Goal: Task Accomplishment & Management: Use online tool/utility

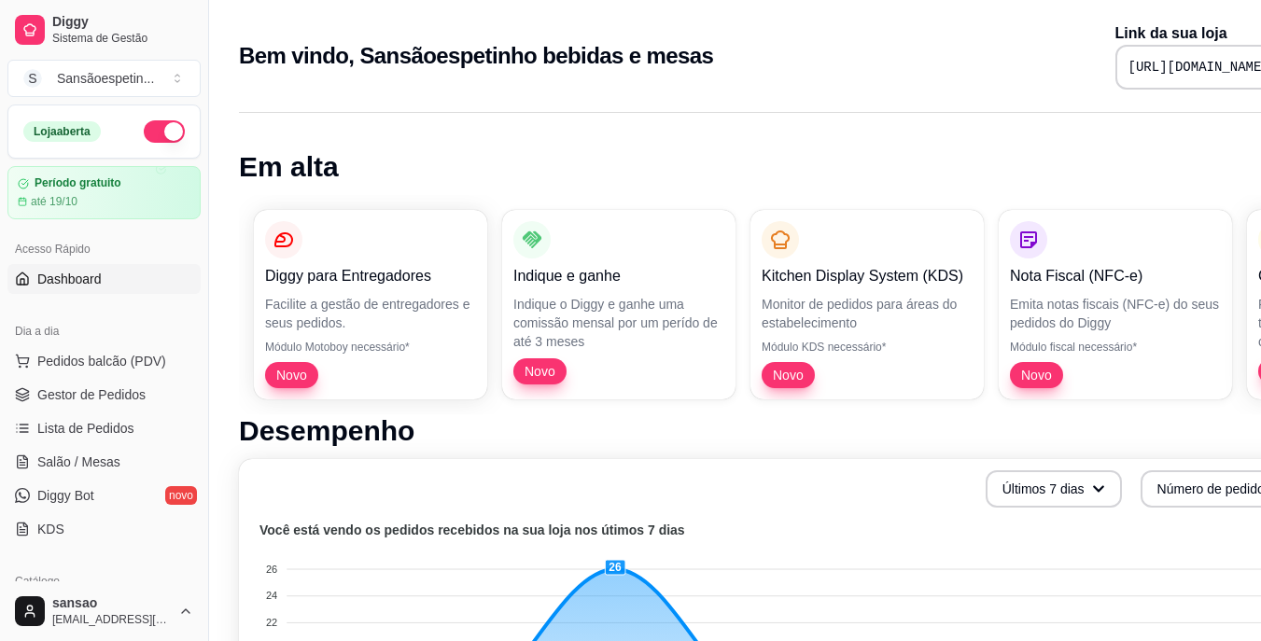
click at [104, 277] on link "Dashboard" at bounding box center [103, 279] width 193 height 30
click at [77, 357] on span "Pedidos balcão (PDV)" at bounding box center [101, 361] width 129 height 19
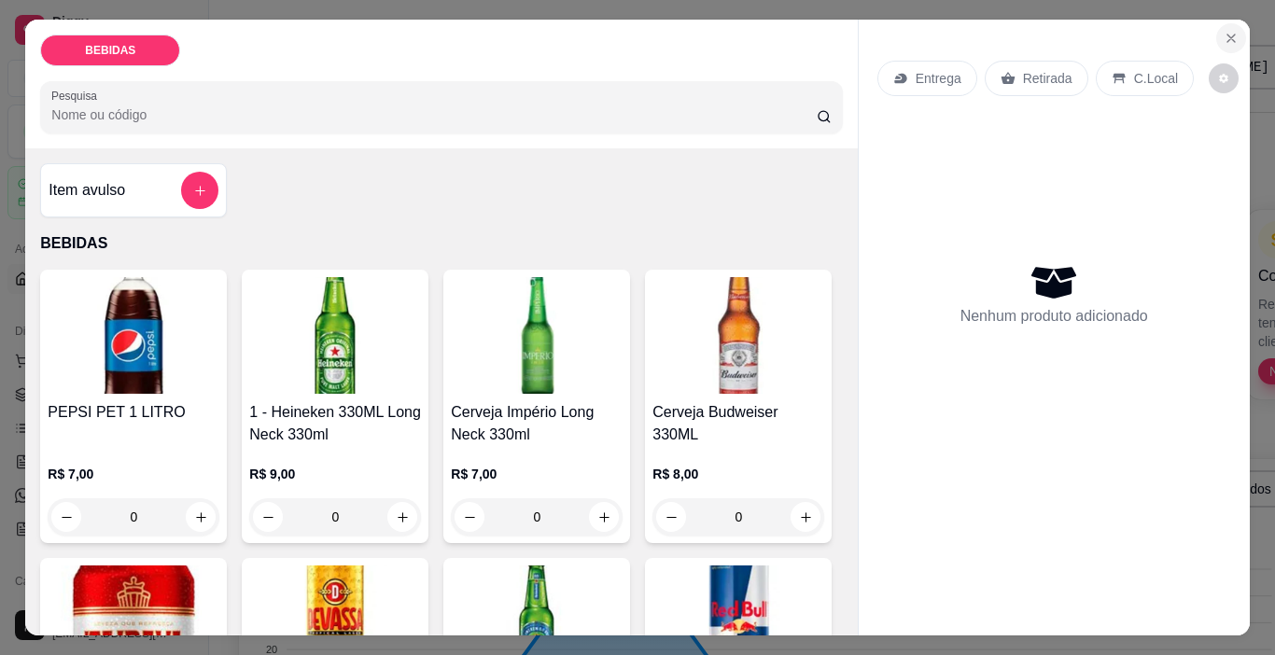
click at [1224, 31] on icon "Close" at bounding box center [1231, 38] width 15 height 15
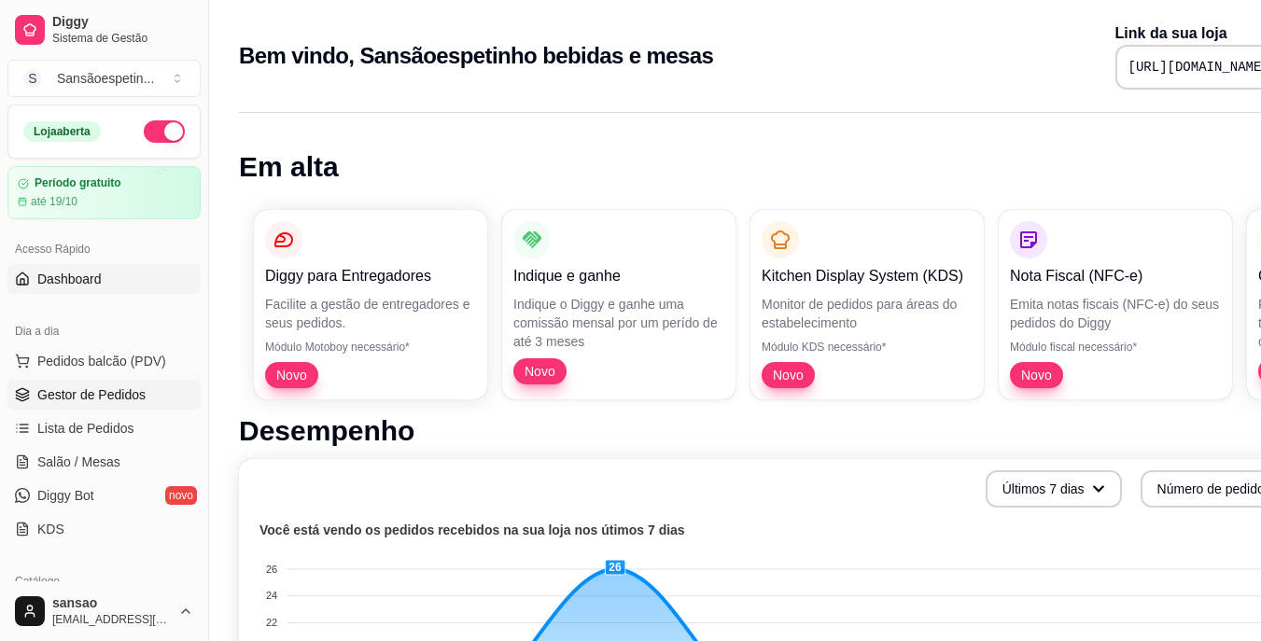
click at [142, 388] on span "Gestor de Pedidos" at bounding box center [91, 394] width 108 height 19
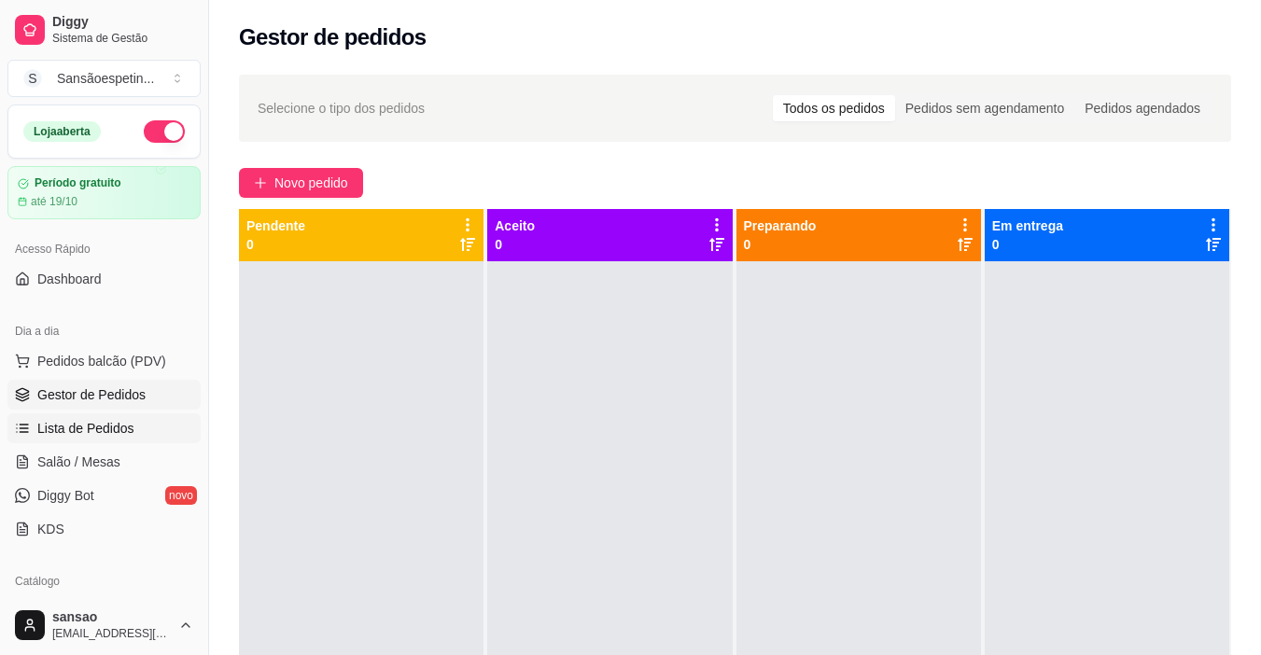
click at [172, 427] on link "Lista de Pedidos" at bounding box center [103, 428] width 193 height 30
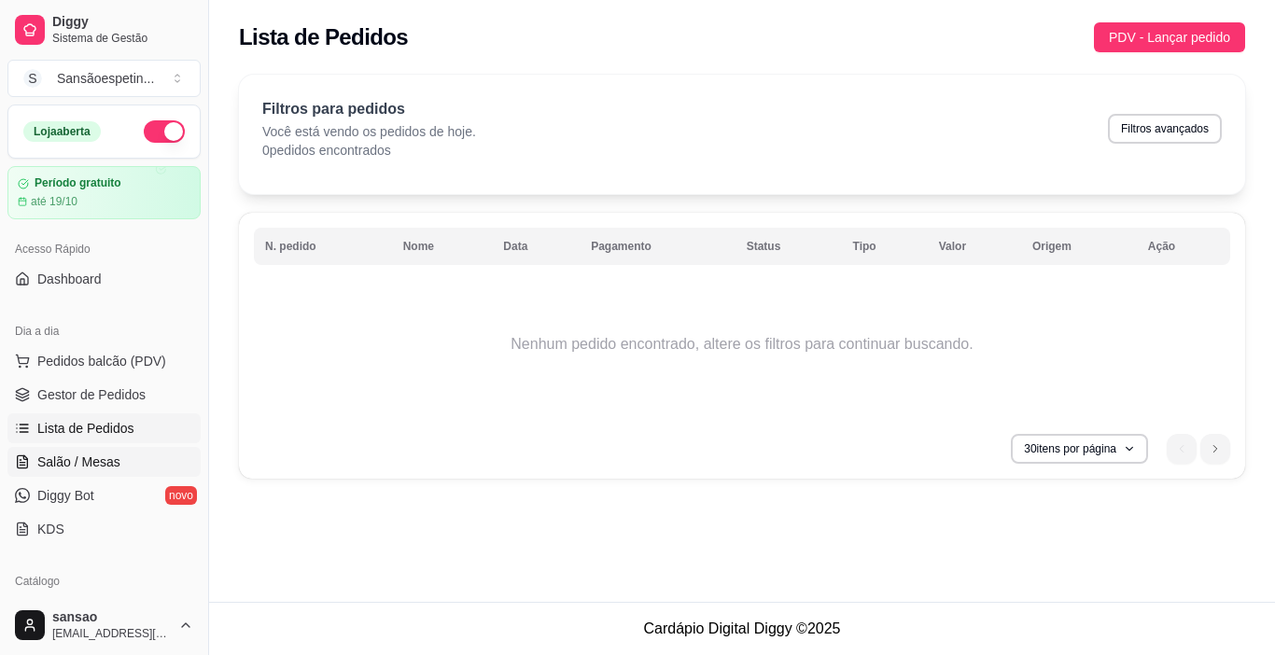
click at [125, 459] on link "Salão / Mesas" at bounding box center [103, 462] width 193 height 30
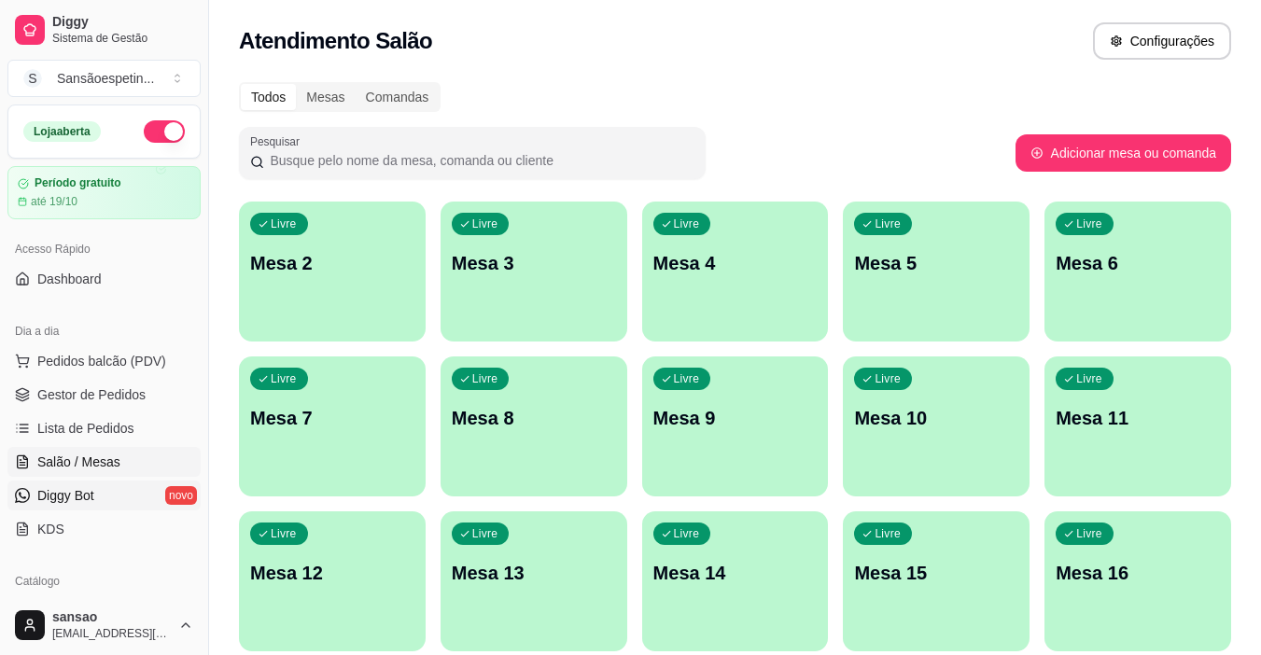
click at [79, 493] on span "Diggy Bot" at bounding box center [65, 495] width 57 height 19
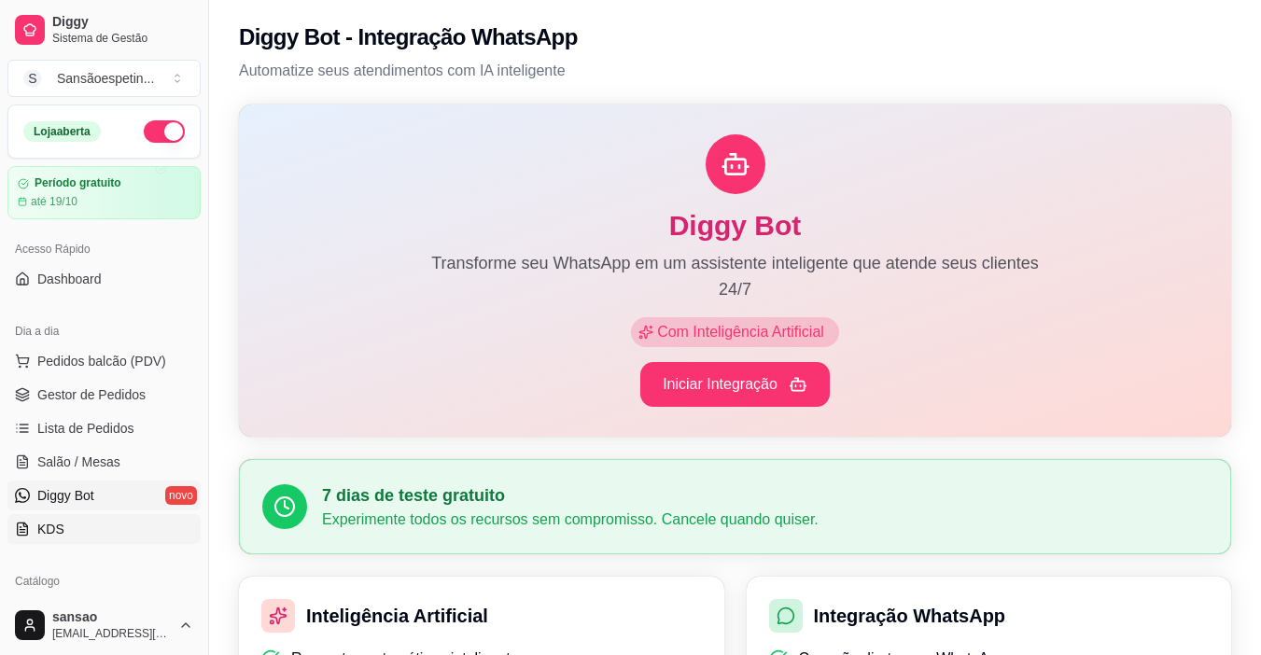
click at [73, 523] on link "KDS" at bounding box center [103, 529] width 193 height 30
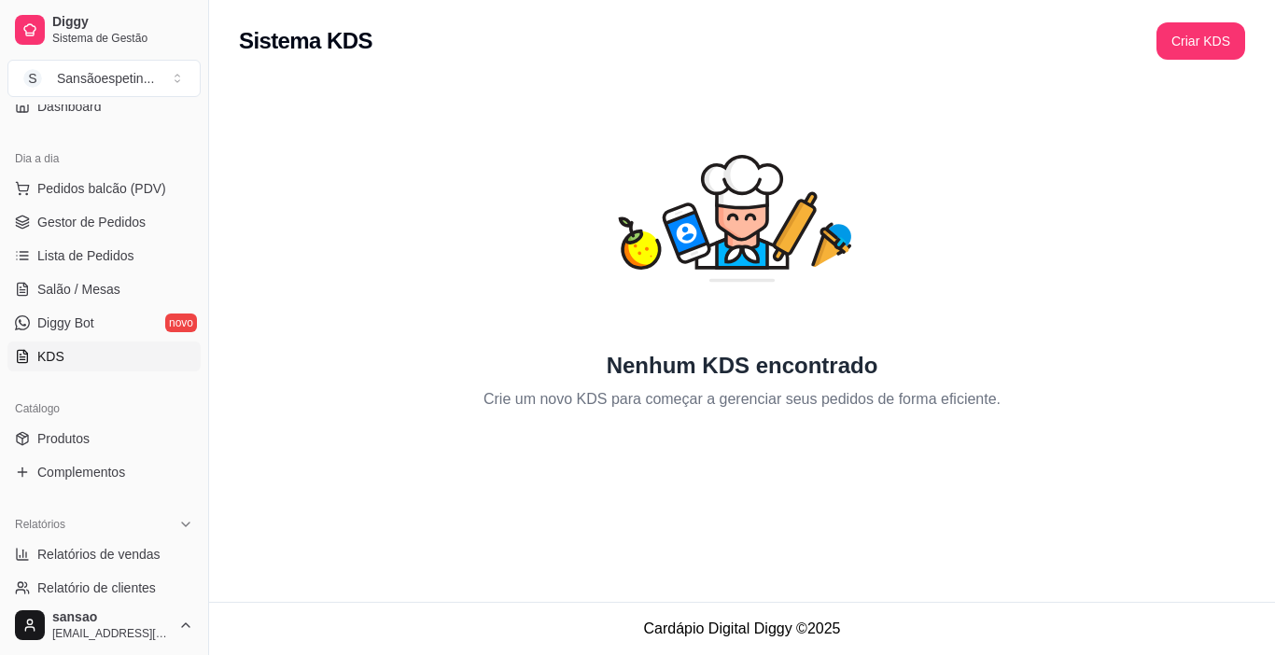
scroll to position [187, 0]
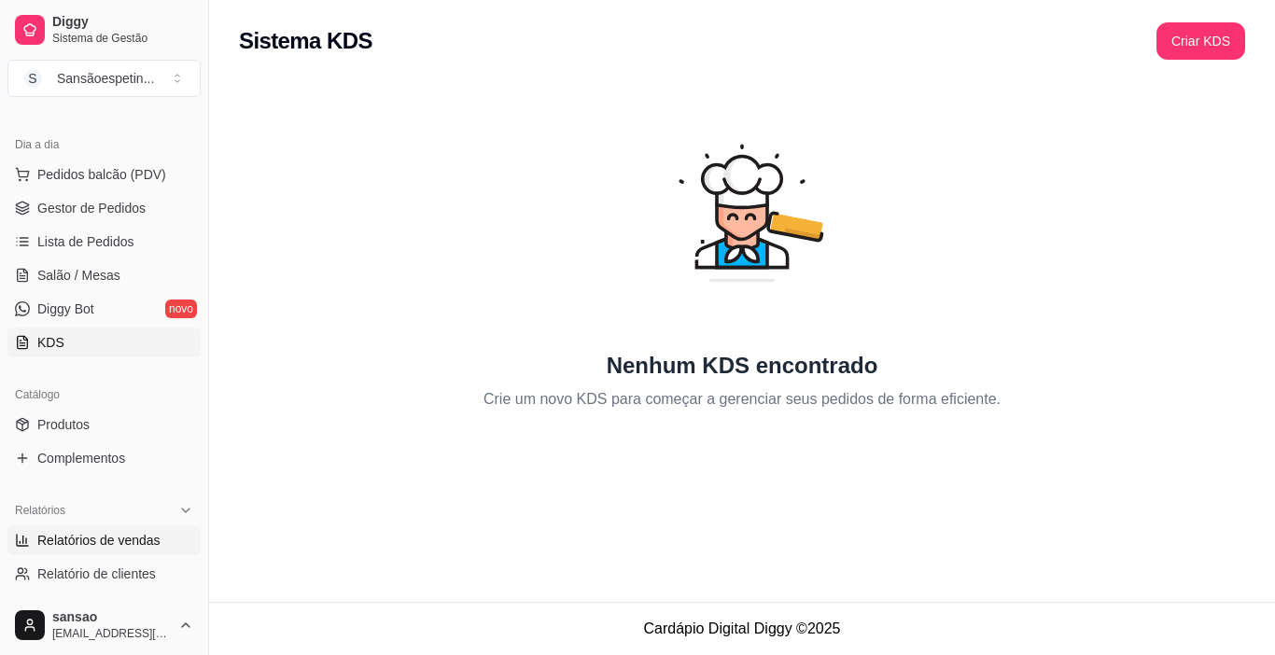
click at [85, 538] on span "Relatórios de vendas" at bounding box center [98, 540] width 123 height 19
select select "ALL"
select select "0"
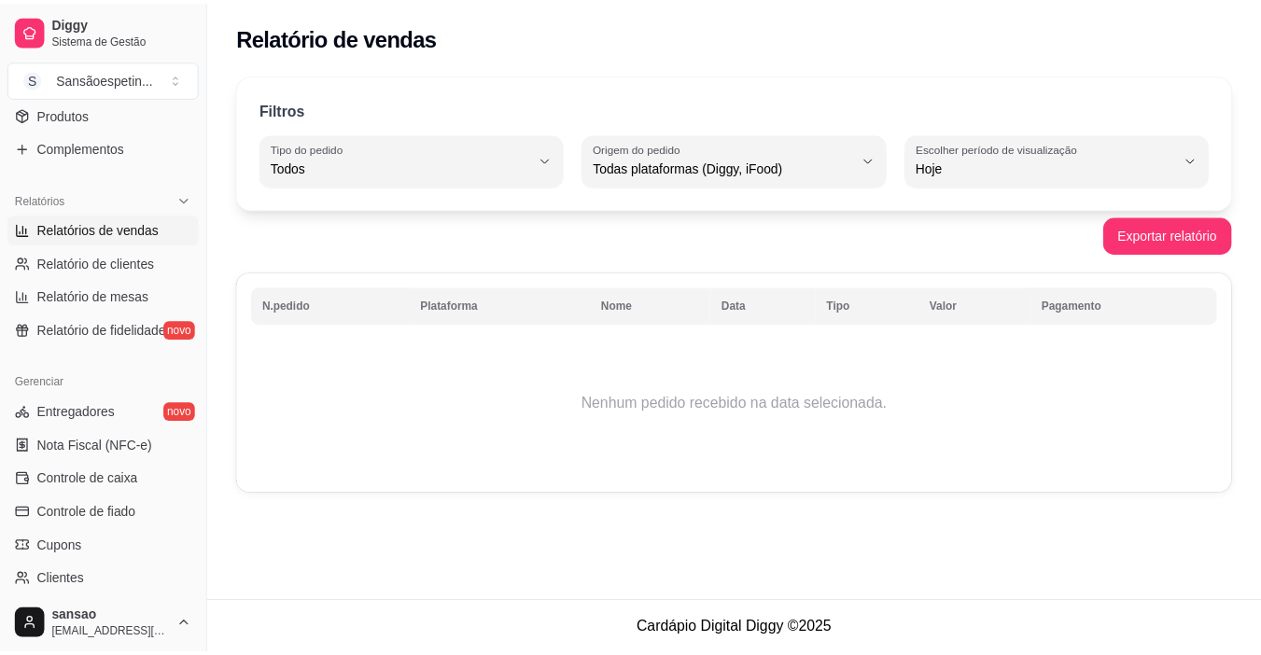
scroll to position [467, 0]
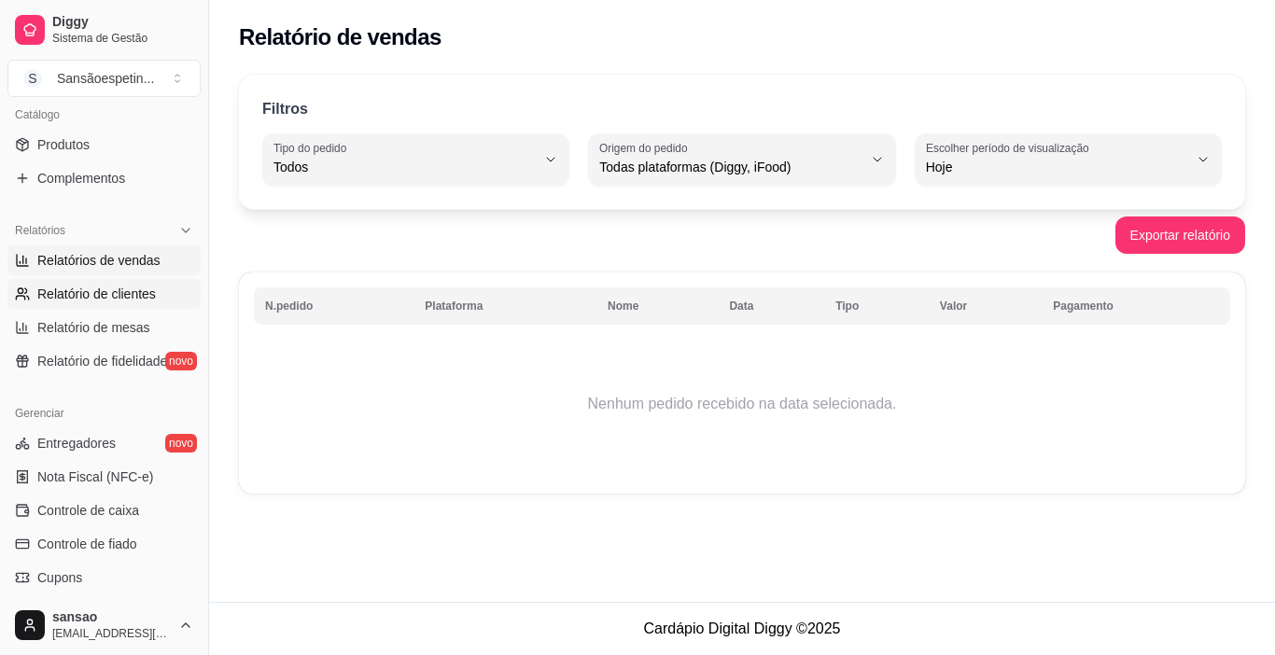
click at [120, 294] on span "Relatório de clientes" at bounding box center [96, 294] width 119 height 19
select select "30"
select select "HIGHEST_TOTAL_SPENT_WITH_ORDERS"
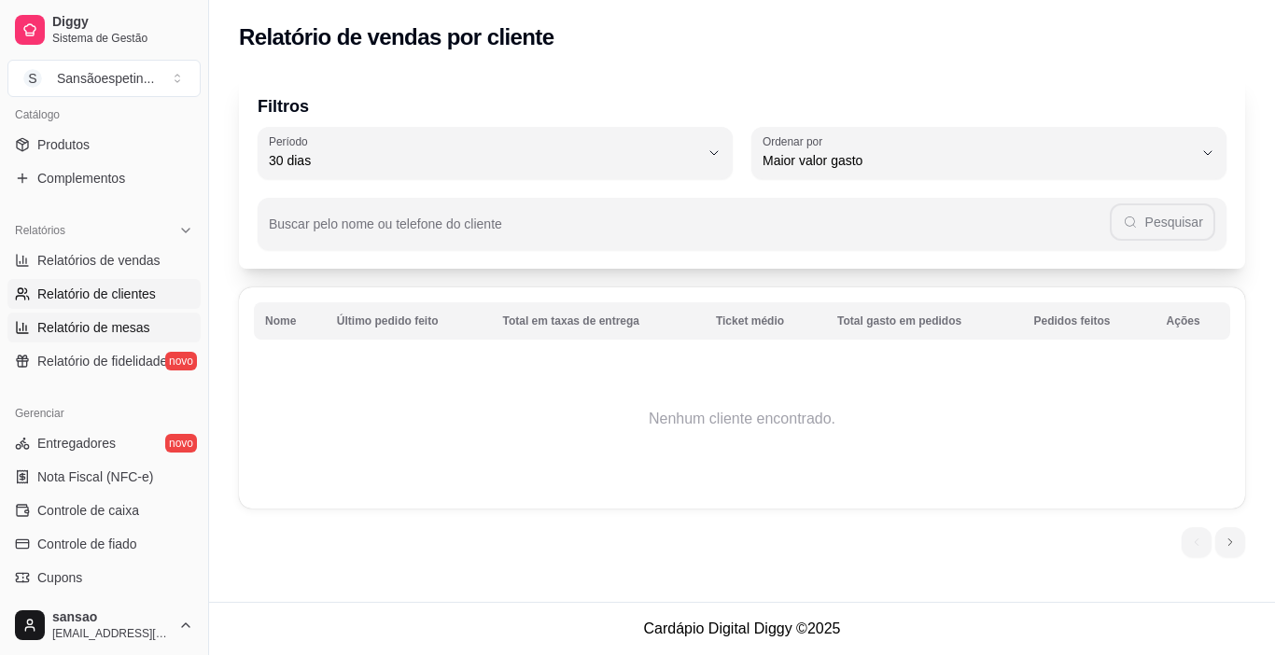
click at [113, 328] on span "Relatório de mesas" at bounding box center [93, 327] width 113 height 19
select select "TOTAL_OF_ORDERS"
select select "7"
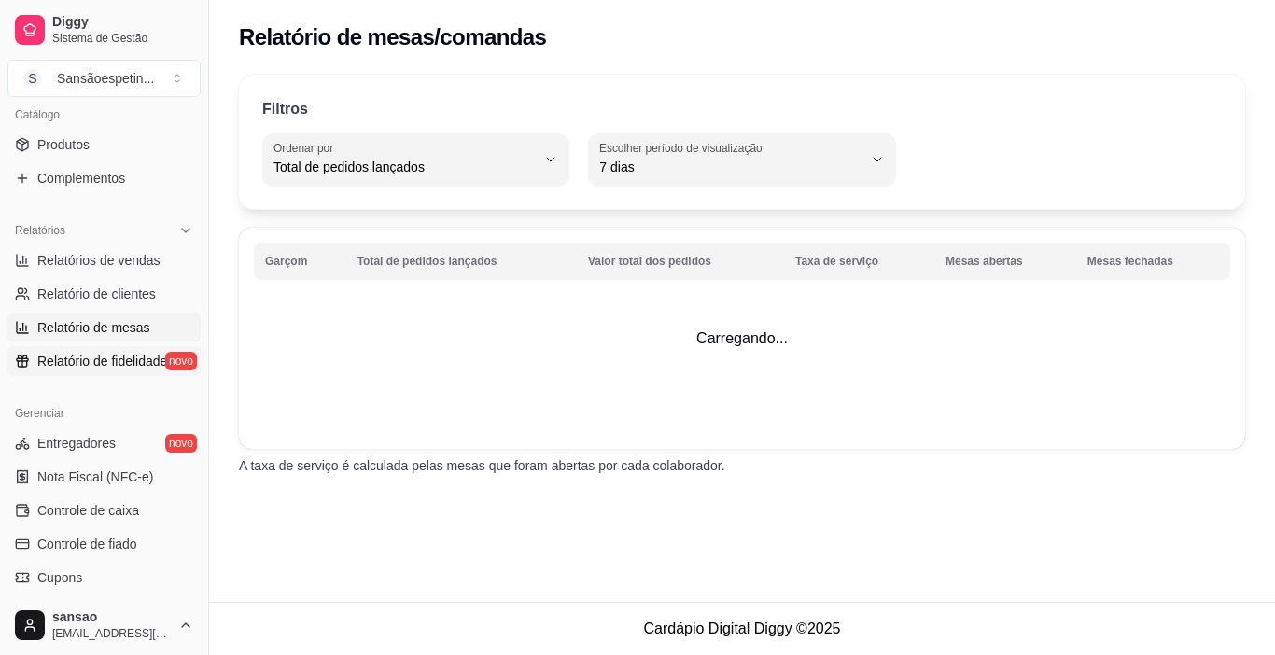
click at [95, 360] on span "Relatório de fidelidade" at bounding box center [102, 361] width 130 height 19
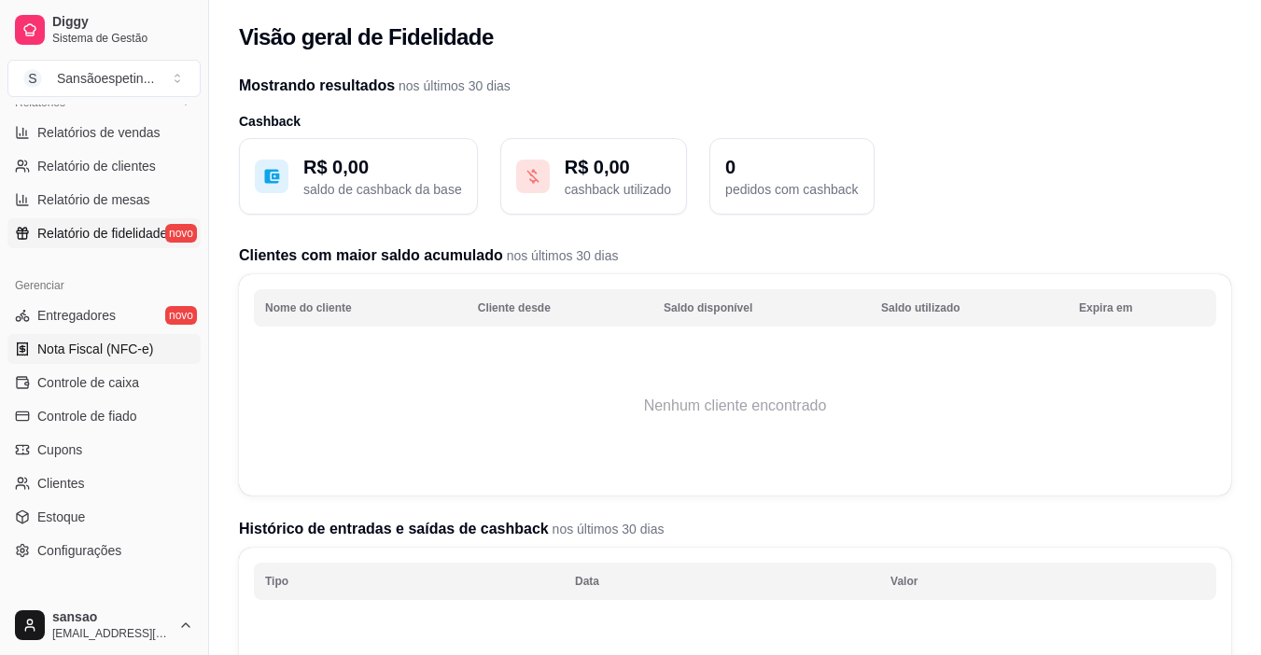
scroll to position [501, 0]
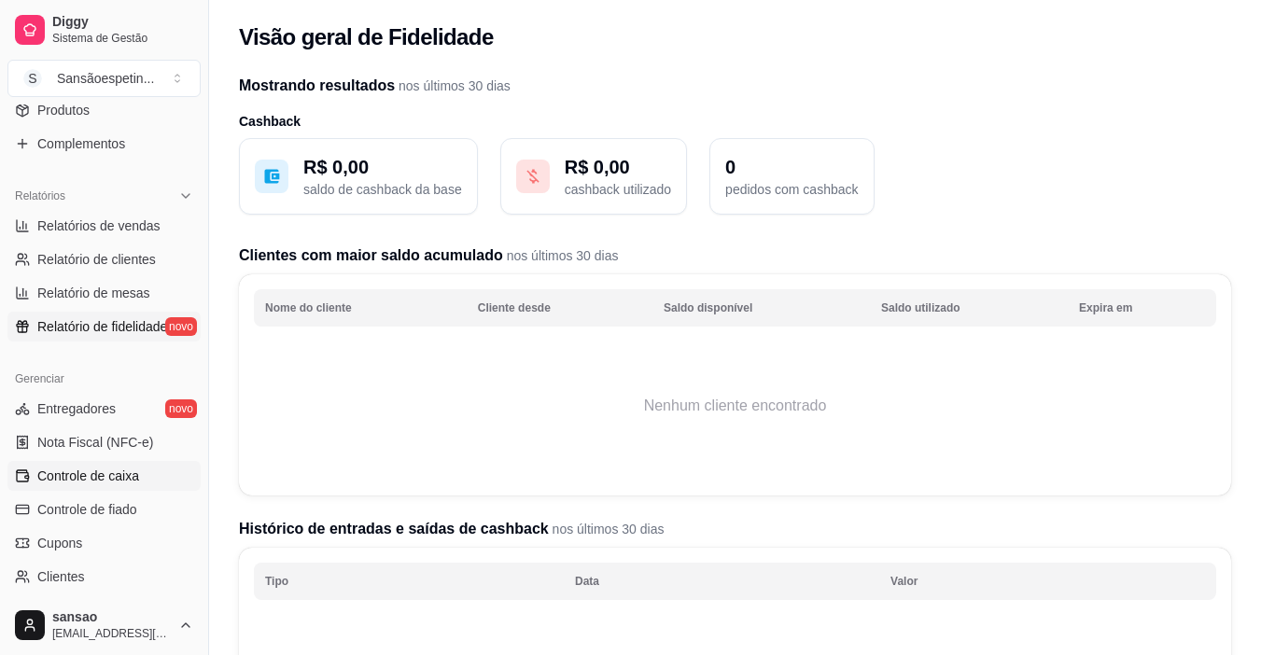
click at [125, 474] on span "Controle de caixa" at bounding box center [88, 476] width 102 height 19
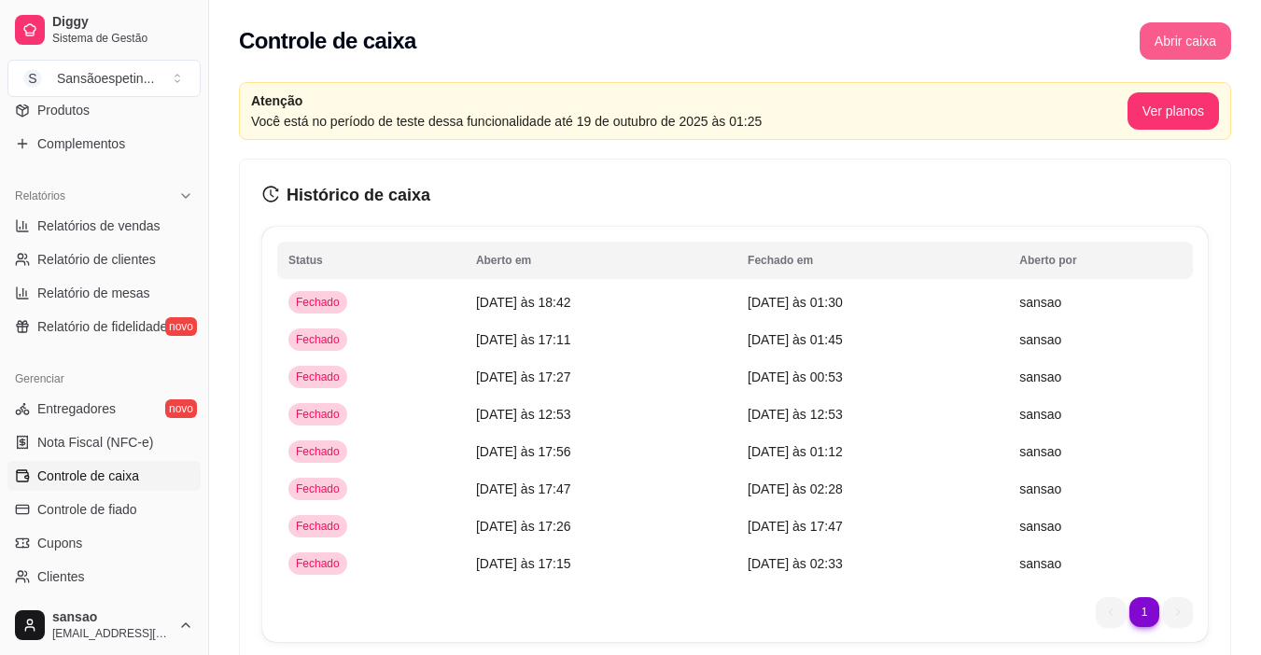
click at [1162, 49] on button "Abrir caixa" at bounding box center [1185, 40] width 91 height 37
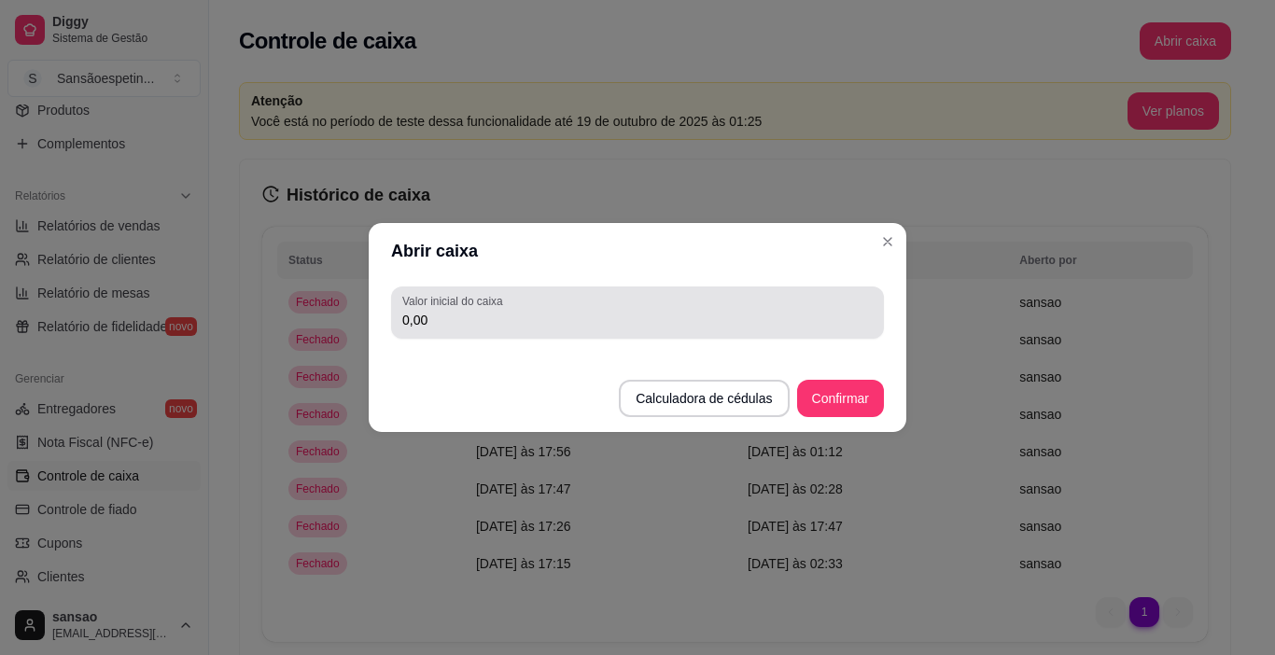
click at [767, 314] on input "0,00" at bounding box center [637, 320] width 470 height 19
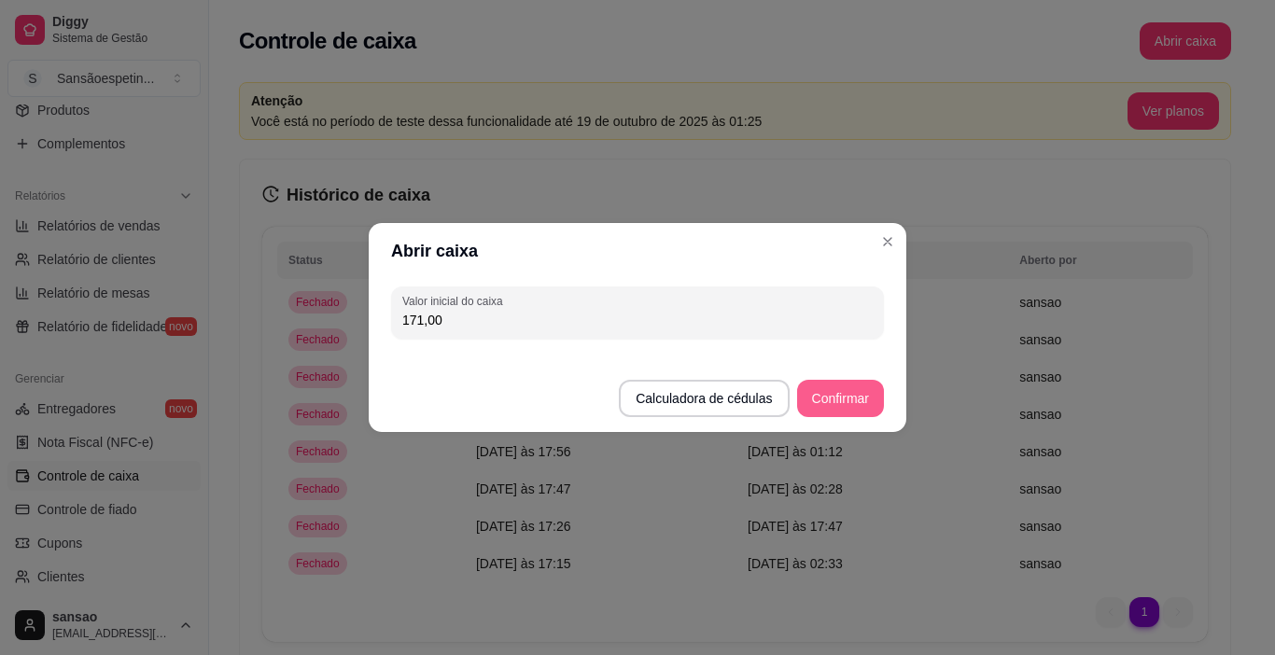
type input "171,00"
click at [861, 385] on button "Confirmar" at bounding box center [840, 398] width 87 height 37
